Goal: Task Accomplishment & Management: Complete application form

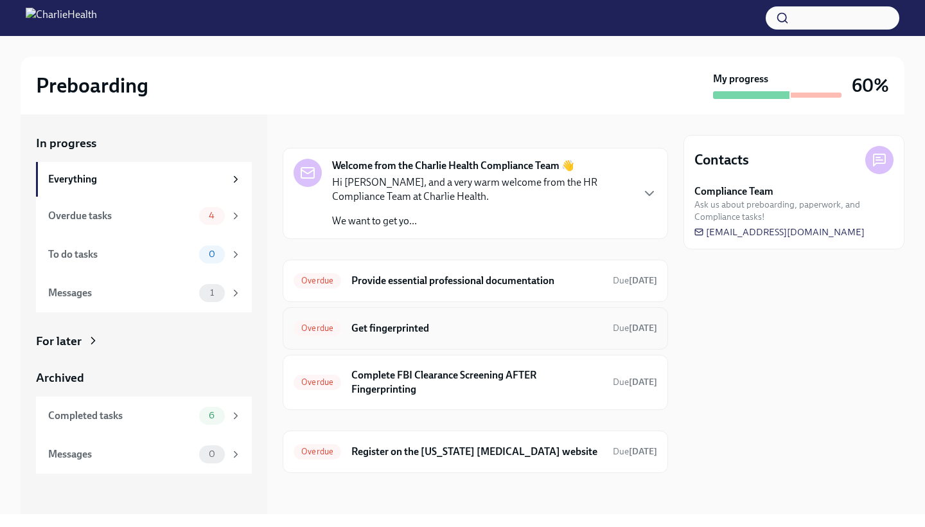
scroll to position [13, 0]
click at [389, 329] on h6 "Get fingerprinted" at bounding box center [477, 329] width 251 height 14
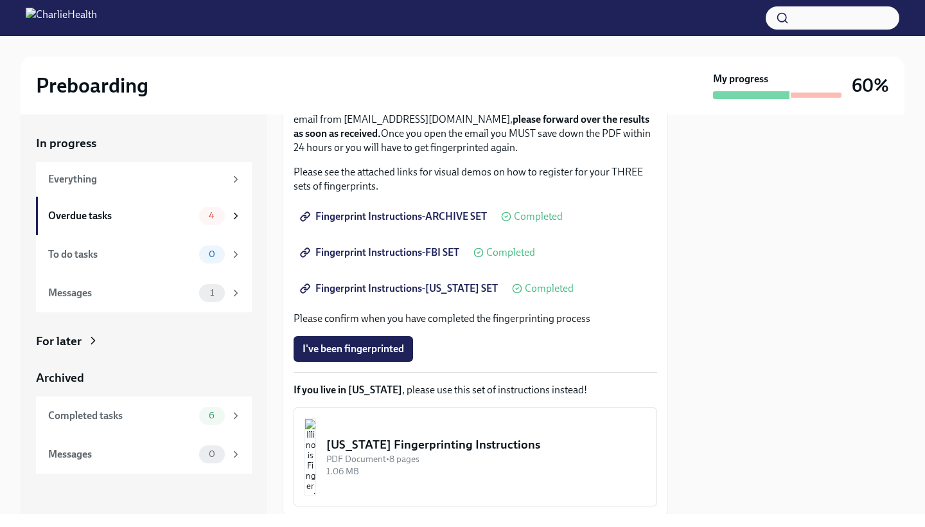
scroll to position [265, 0]
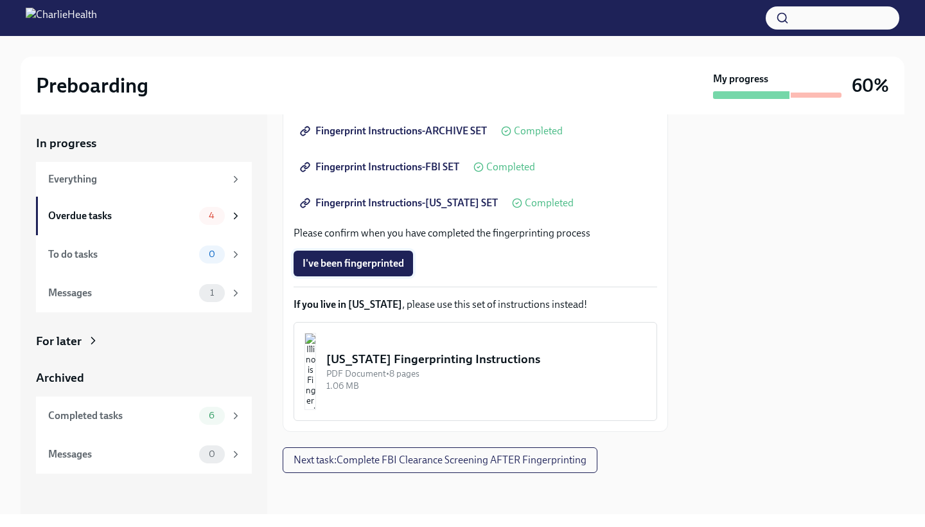
click at [365, 259] on span "I've been fingerprinted" at bounding box center [354, 263] width 102 height 13
click at [325, 467] on button "Next task : Complete FBI Clearance Screening AFTER Fingerprinting" at bounding box center [440, 460] width 315 height 26
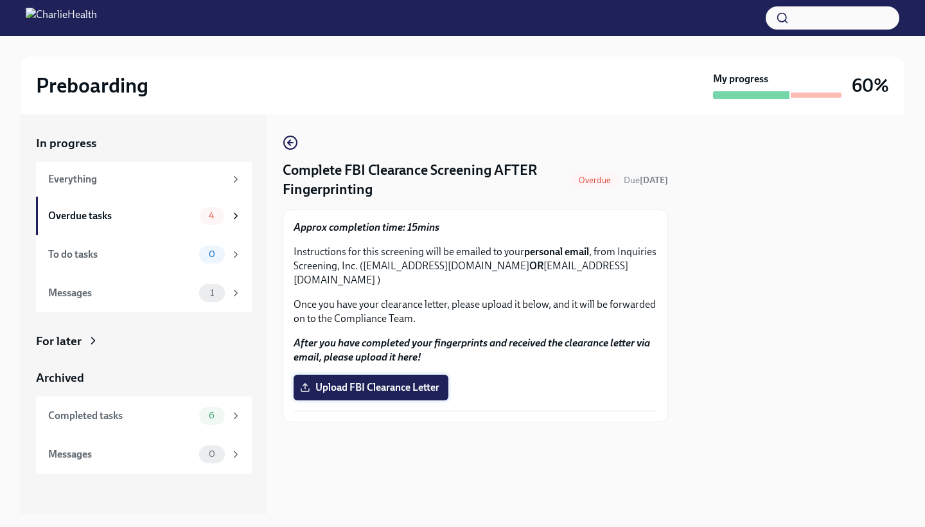
click at [325, 375] on label "Upload FBI Clearance Letter" at bounding box center [371, 388] width 155 height 26
click at [0, 0] on input "Upload FBI Clearance Letter" at bounding box center [0, 0] width 0 height 0
click at [286, 139] on icon "button" at bounding box center [290, 142] width 15 height 15
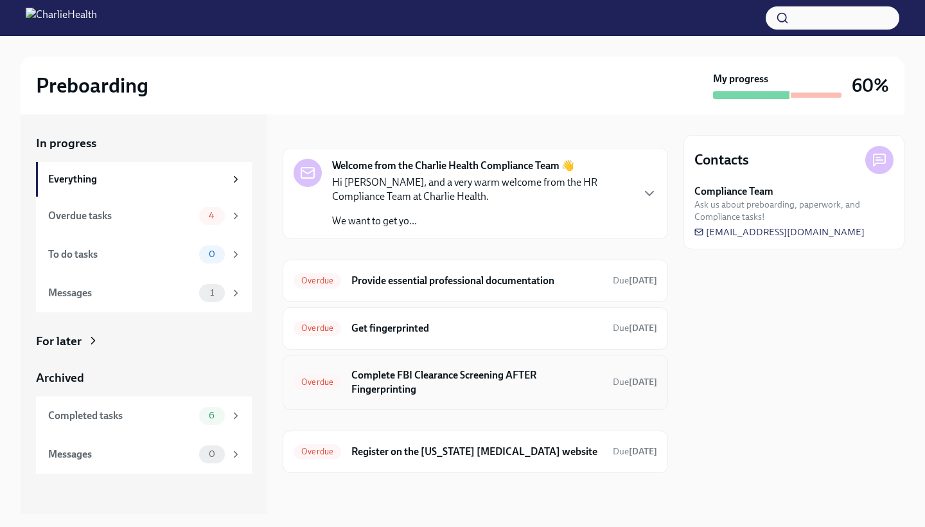
scroll to position [13, 0]
click at [372, 382] on h6 "Complete FBI Clearance Screening AFTER Fingerprinting" at bounding box center [477, 383] width 251 height 28
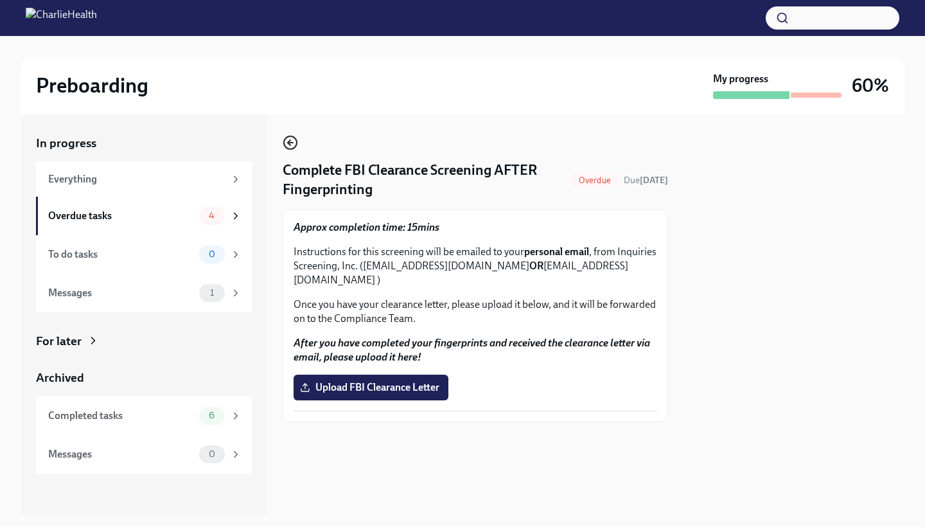
click at [290, 141] on icon "button" at bounding box center [289, 142] width 3 height 5
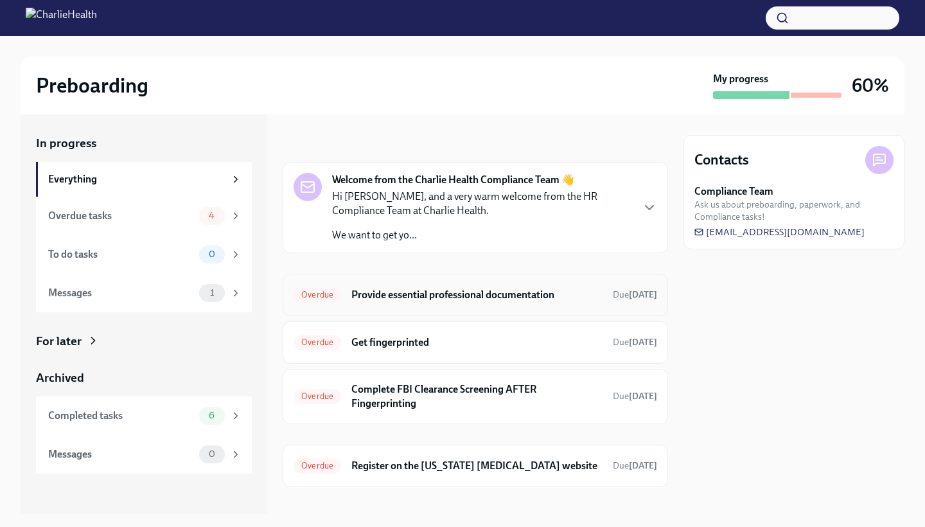
click at [400, 290] on h6 "Provide essential professional documentation" at bounding box center [477, 295] width 251 height 14
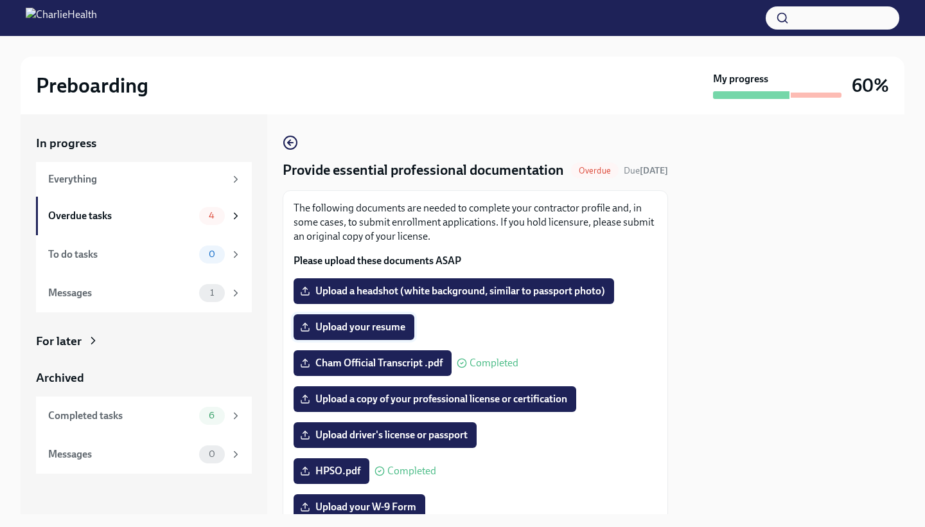
click at [335, 334] on span "Upload your resume" at bounding box center [354, 327] width 103 height 13
click at [0, 0] on input "Upload your resume" at bounding box center [0, 0] width 0 height 0
click at [375, 334] on span "Upload your resume" at bounding box center [354, 327] width 103 height 13
click at [0, 0] on input "Upload your resume" at bounding box center [0, 0] width 0 height 0
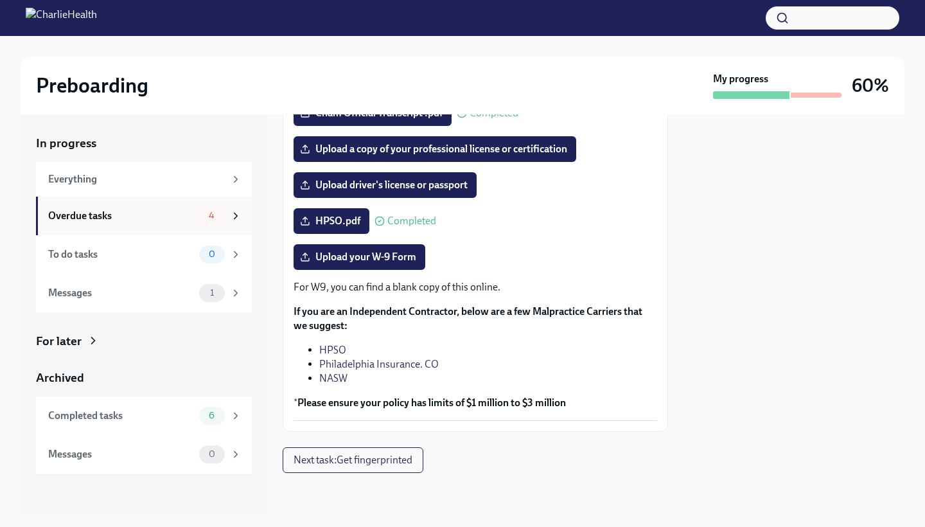
click at [198, 222] on div "Overdue tasks 4" at bounding box center [144, 216] width 193 height 18
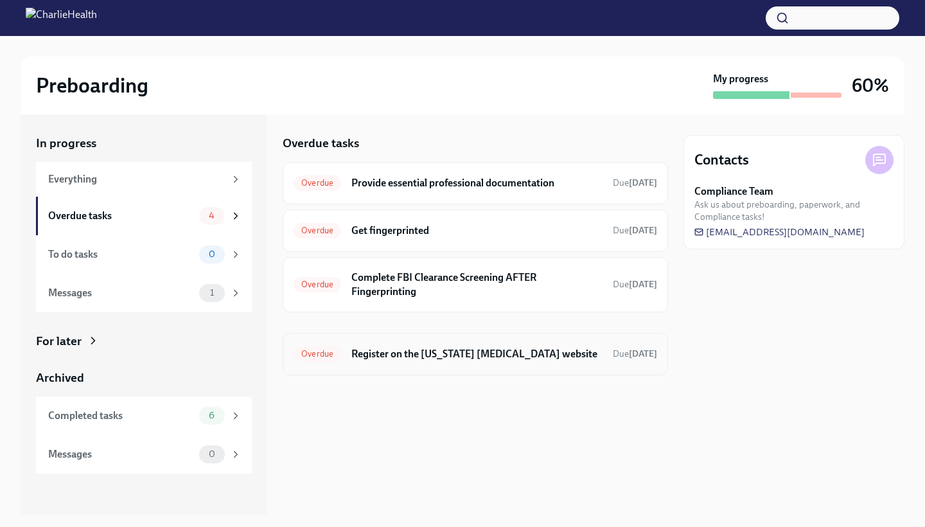
click at [402, 343] on div "Overdue Register on the [US_STATE] [MEDICAL_DATA] website Due [DATE]" at bounding box center [476, 354] width 386 height 42
click at [397, 355] on h6 "Register on the [US_STATE] [MEDICAL_DATA] website" at bounding box center [477, 354] width 251 height 14
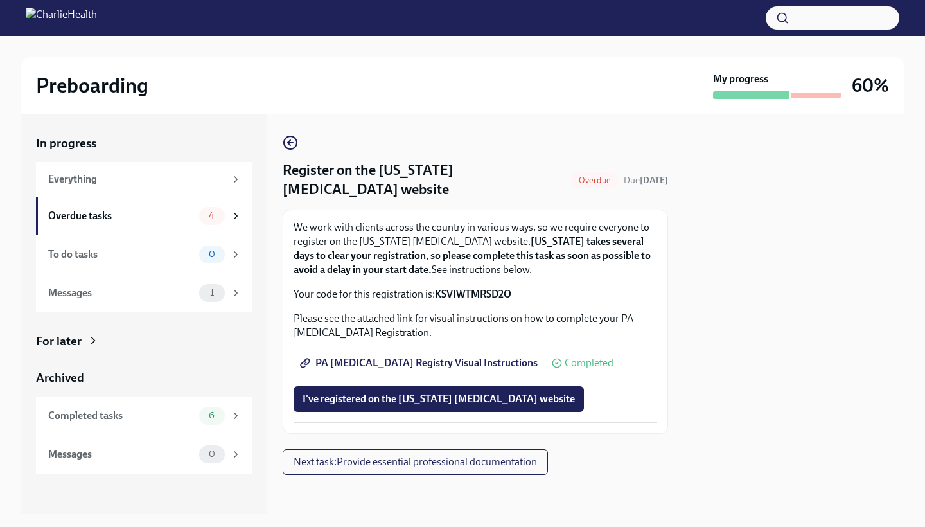
scroll to position [2, 0]
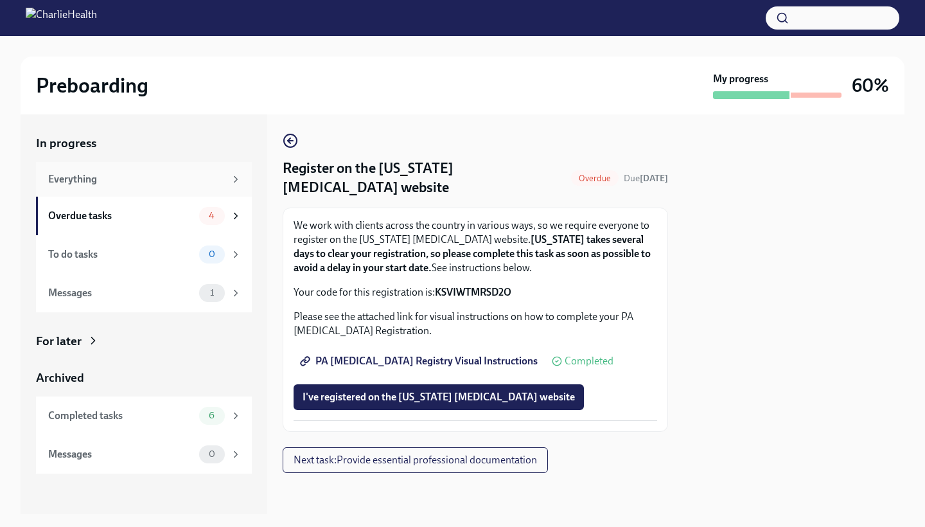
click at [223, 173] on div "Everything" at bounding box center [136, 179] width 177 height 14
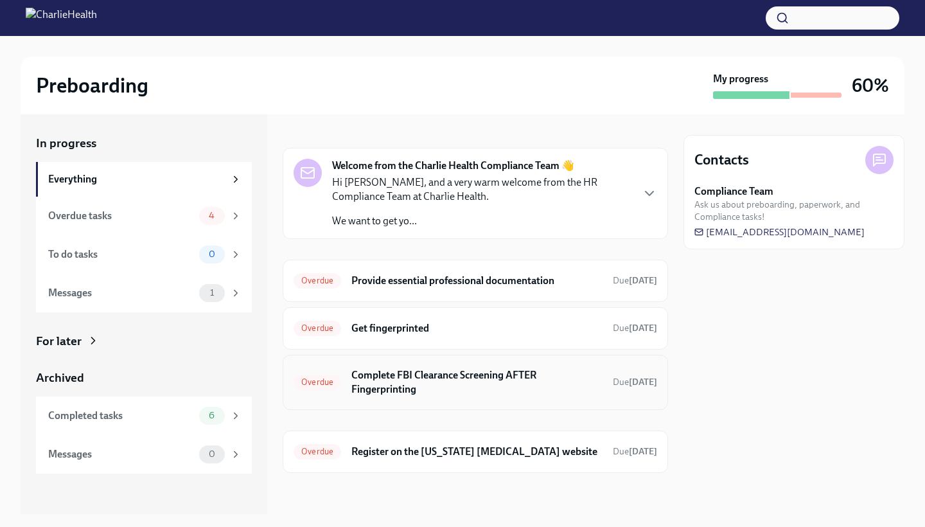
scroll to position [13, 0]
click at [376, 451] on h6 "Register on the [US_STATE] [MEDICAL_DATA] website" at bounding box center [477, 452] width 251 height 14
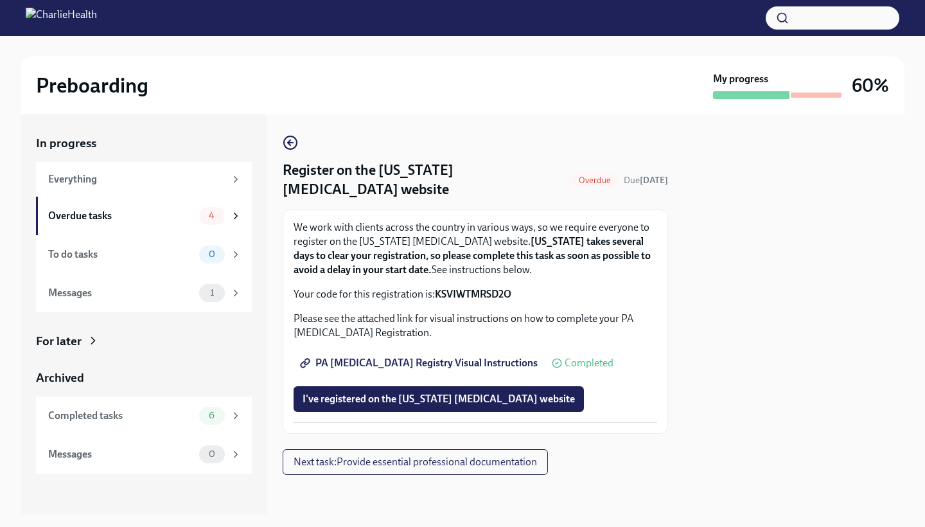
click at [434, 253] on strong "[US_STATE] takes several days to clear your registration, so please complete th…" at bounding box center [472, 255] width 357 height 40
click at [473, 294] on strong "KSVIWTMRSD2O" at bounding box center [473, 294] width 76 height 12
copy strong "KSVIWTMRSD2O"
click at [195, 258] on div "To do tasks 0" at bounding box center [144, 254] width 193 height 18
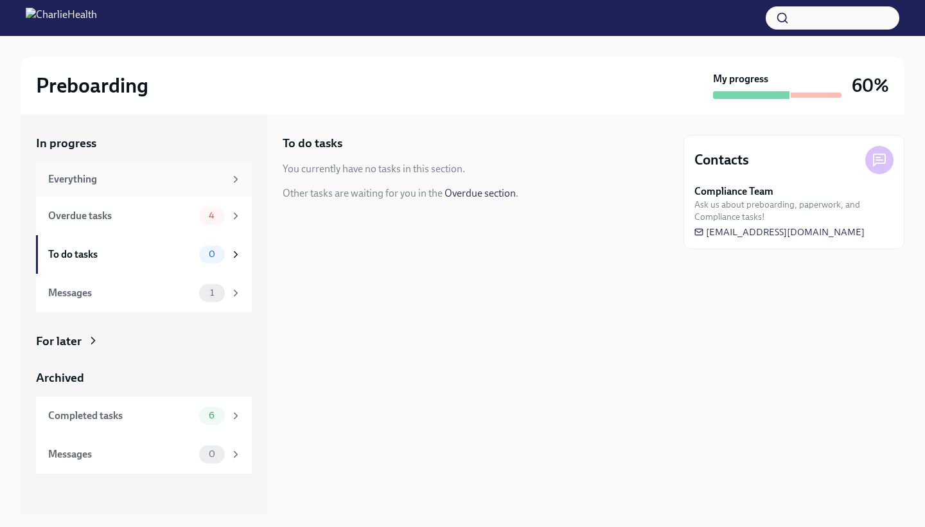
click at [166, 177] on div "Everything" at bounding box center [136, 179] width 177 height 14
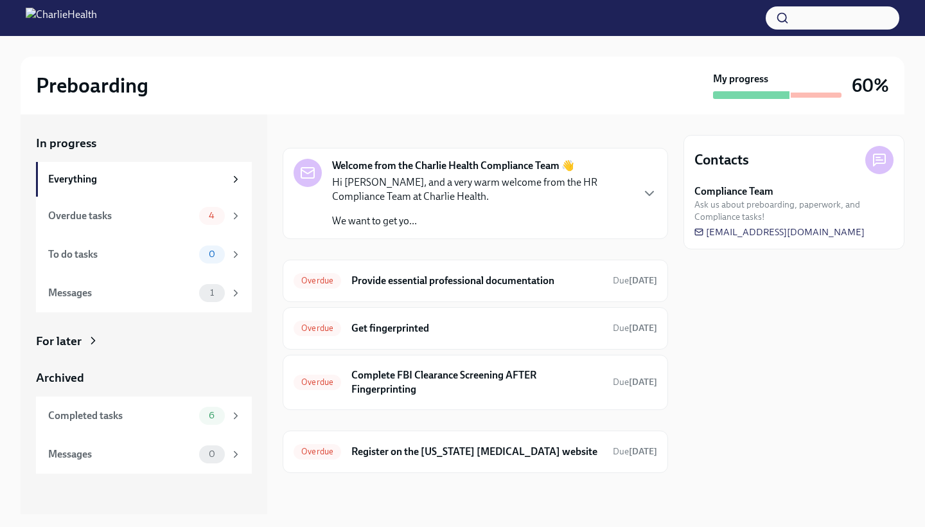
scroll to position [13, 0]
click at [496, 335] on h6 "Get fingerprinted" at bounding box center [477, 329] width 251 height 14
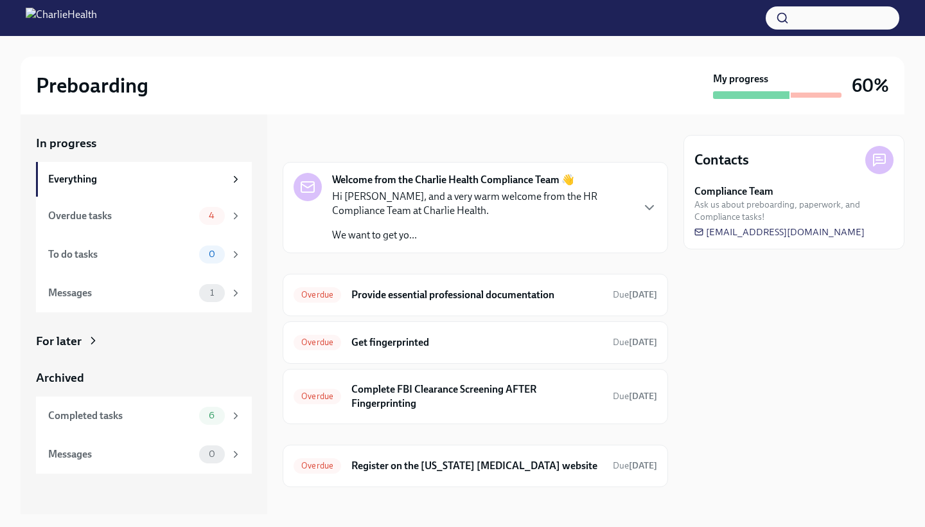
click at [648, 195] on div "Welcome from the Charlie Health Compliance Team 👋 Hi [PERSON_NAME], and a very …" at bounding box center [476, 207] width 364 height 69
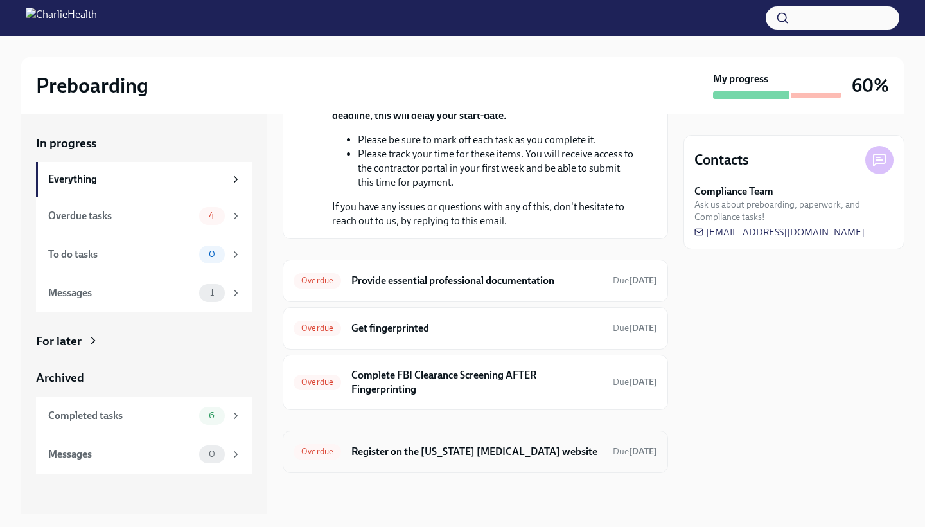
click at [495, 451] on h6 "Register on the [US_STATE] [MEDICAL_DATA] website" at bounding box center [477, 452] width 251 height 14
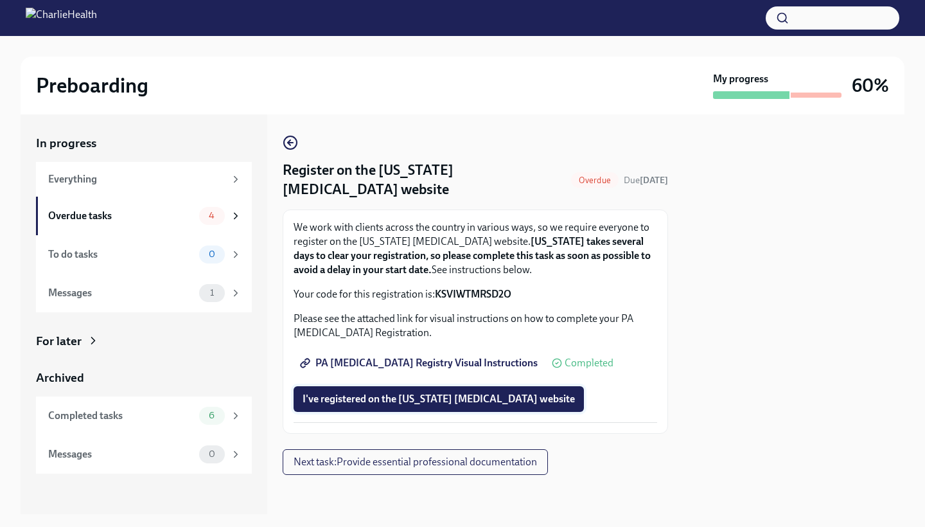
click at [495, 393] on span "I've registered on the [US_STATE] [MEDICAL_DATA] website" at bounding box center [439, 399] width 272 height 13
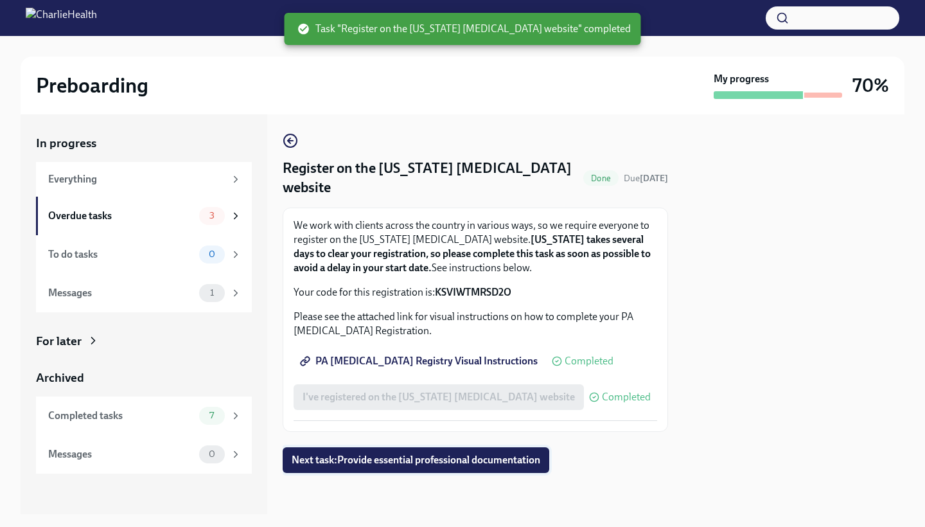
scroll to position [2, 0]
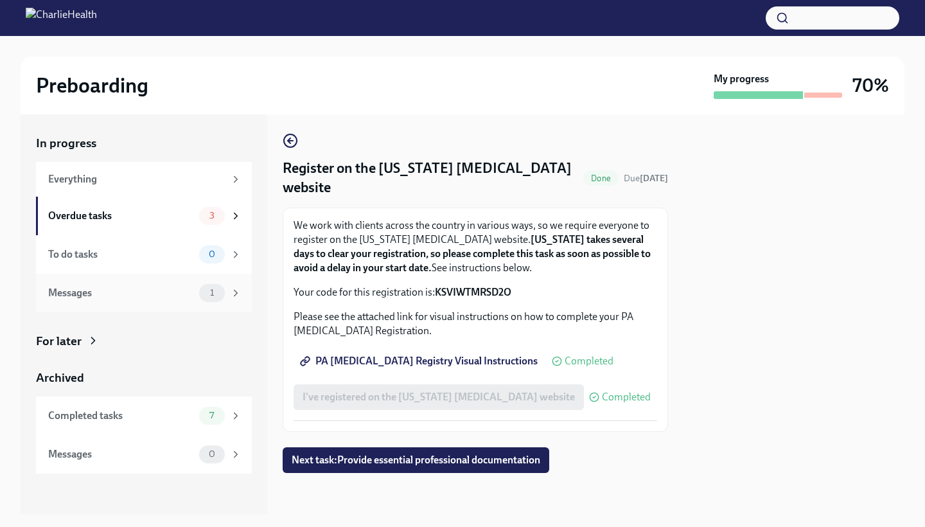
click at [216, 300] on div "1" at bounding box center [212, 293] width 26 height 18
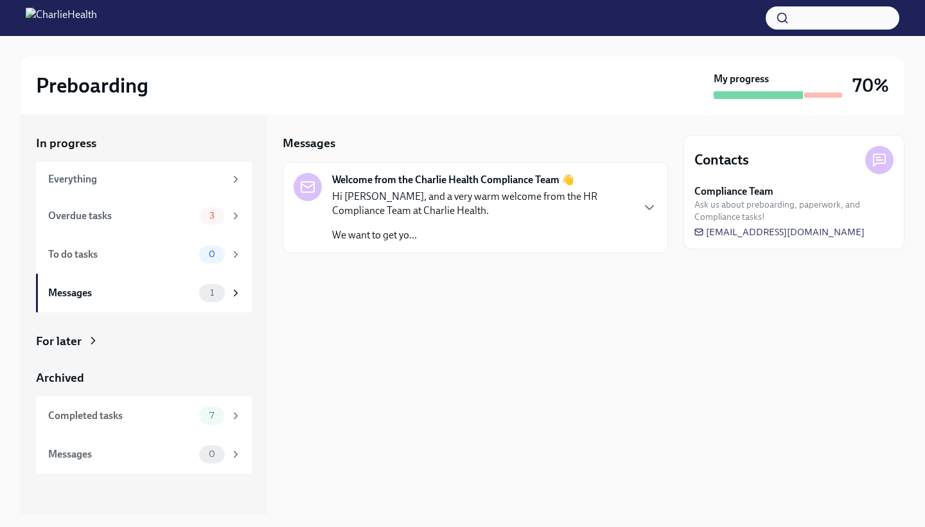
click at [418, 194] on p "Hi [PERSON_NAME], and a very warm welcome from the HR Compliance Team at Charli…" at bounding box center [481, 204] width 299 height 28
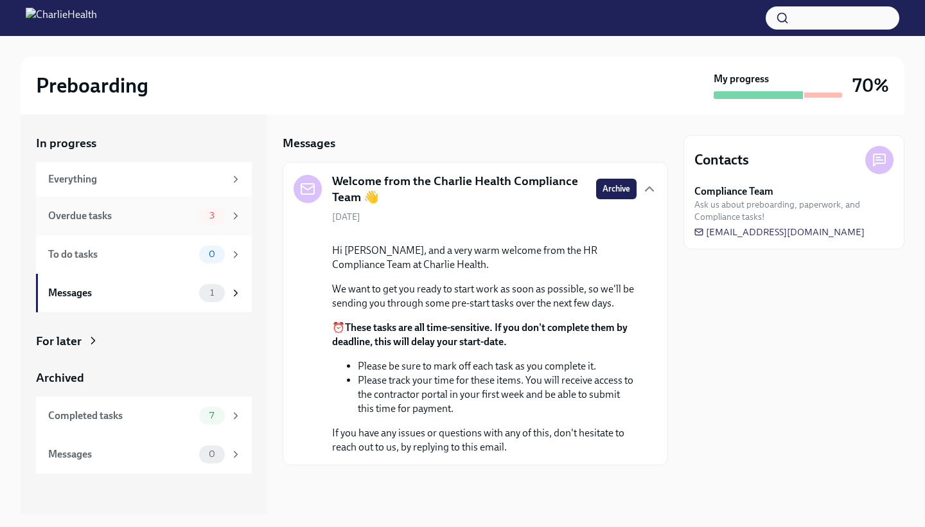
click at [174, 205] on div "Overdue tasks 3" at bounding box center [144, 216] width 216 height 39
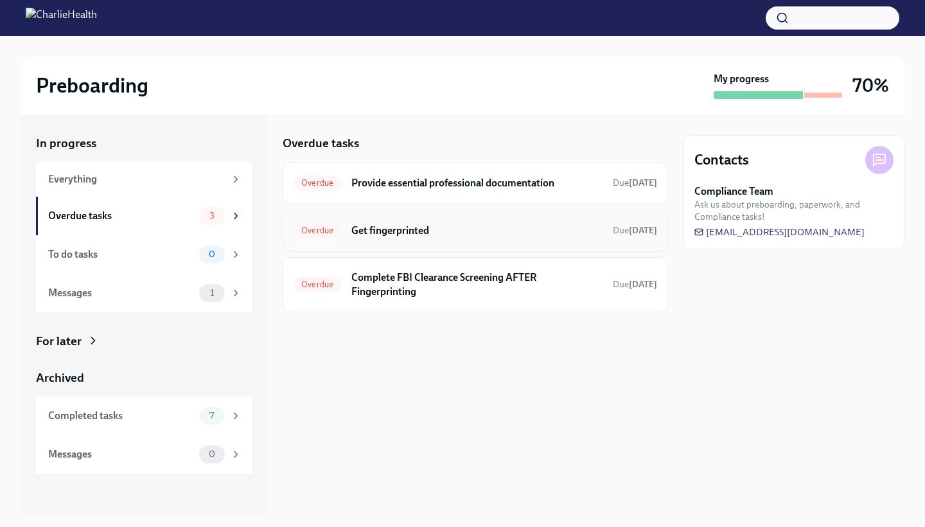
click at [373, 233] on h6 "Get fingerprinted" at bounding box center [477, 231] width 251 height 14
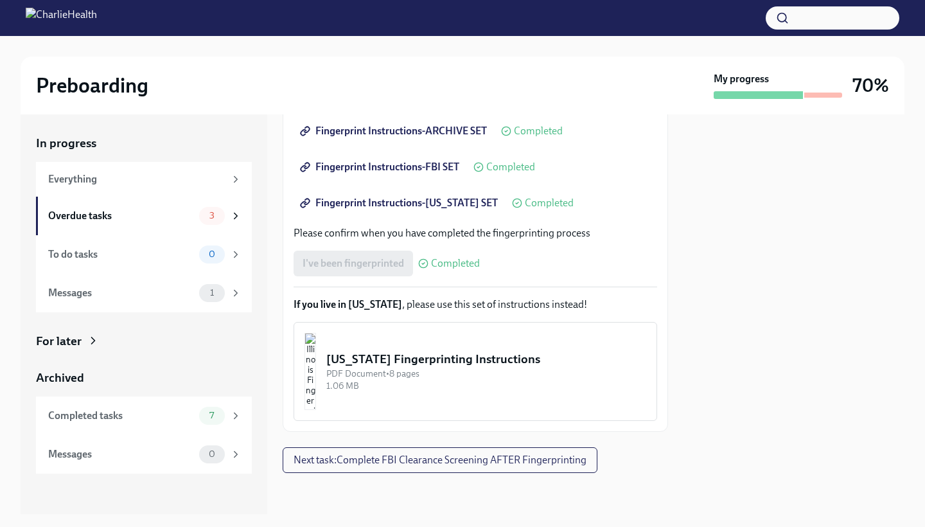
scroll to position [265, 0]
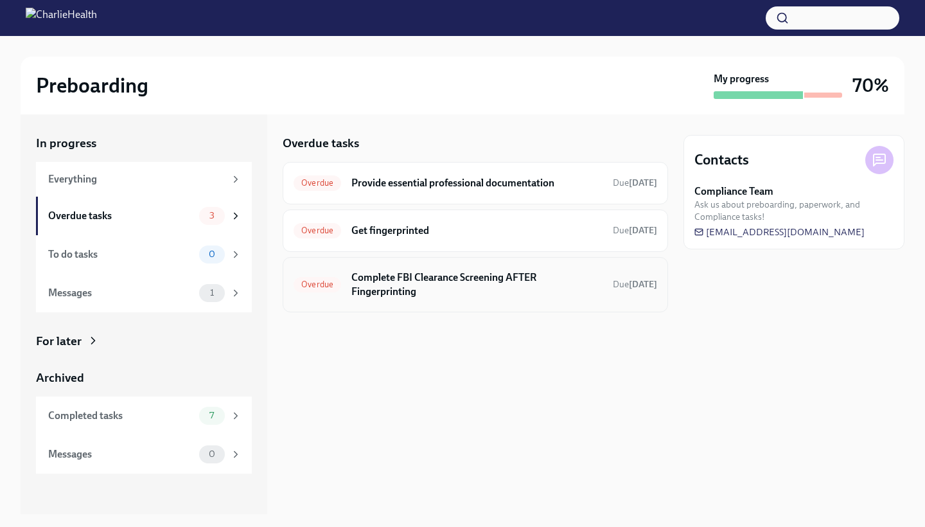
click at [383, 289] on h6 "Complete FBI Clearance Screening AFTER Fingerprinting" at bounding box center [477, 285] width 251 height 28
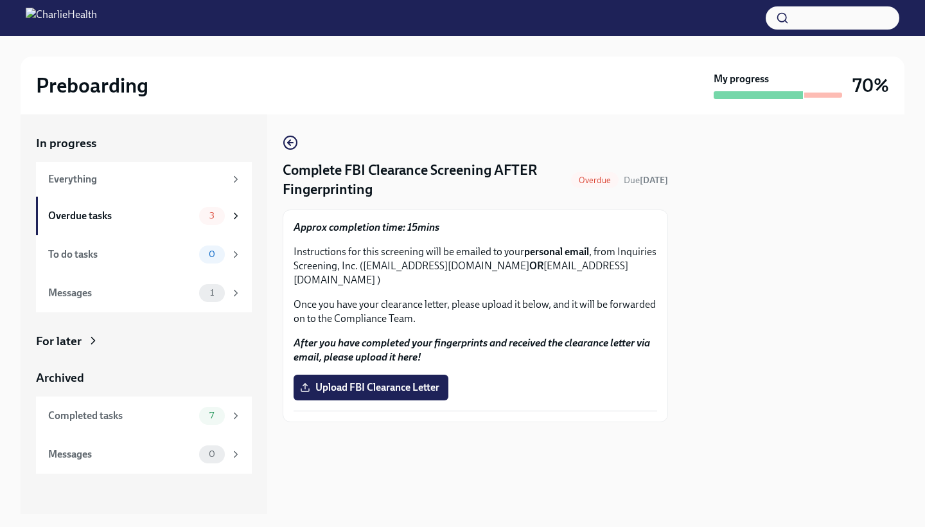
click at [36, 13] on img at bounding box center [61, 18] width 71 height 21
click at [845, 92] on div "My progress 70%" at bounding box center [801, 85] width 175 height 27
click at [782, 85] on div "My progress" at bounding box center [778, 85] width 129 height 27
click at [821, 91] on div at bounding box center [778, 95] width 129 height 8
